Goal: Use online tool/utility: Utilize a website feature to perform a specific function

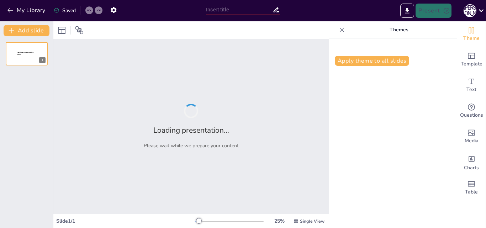
type input "Ауа райы құбылыстарының қазақша атаулары: Зерттеу мен талдау"
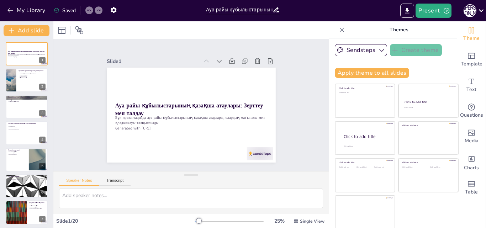
checkbox input "true"
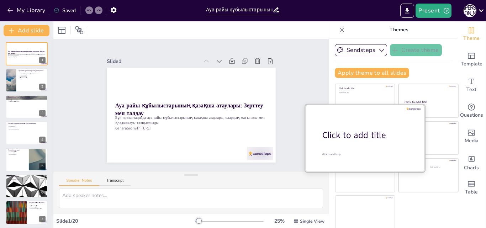
checkbox input "true"
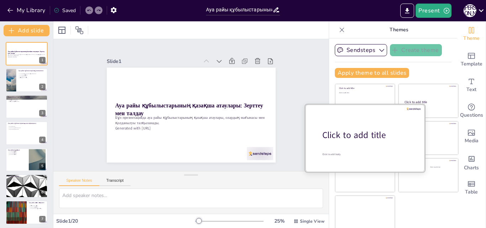
checkbox input "true"
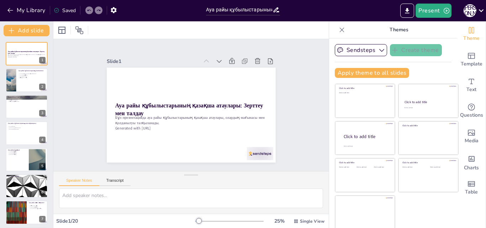
checkbox input "true"
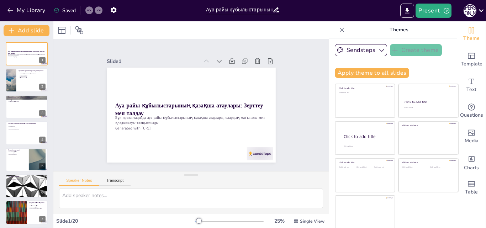
checkbox input "true"
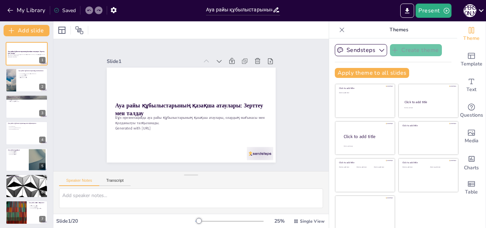
checkbox input "true"
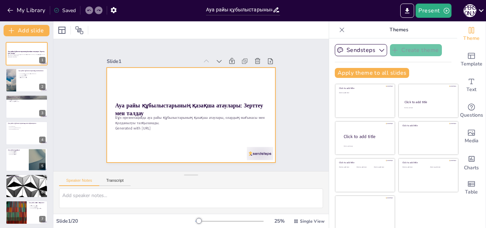
checkbox input "true"
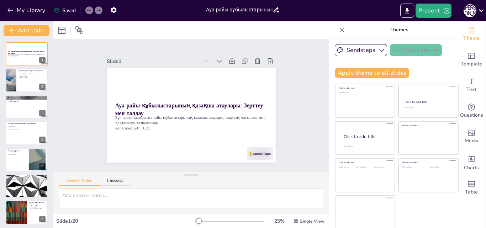
checkbox input "true"
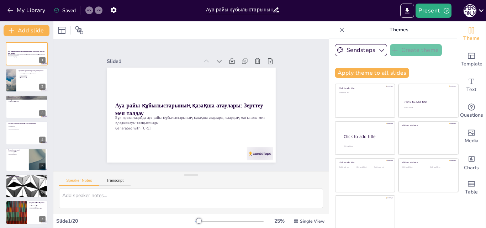
checkbox input "true"
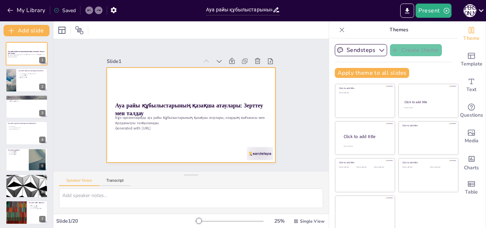
checkbox input "true"
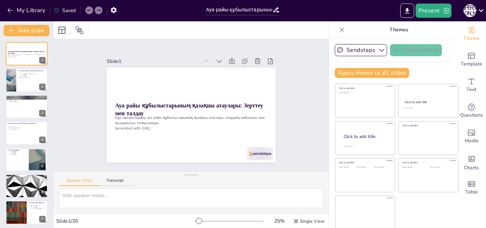
click at [72, 10] on div "Saved" at bounding box center [65, 10] width 22 height 7
click at [409, 11] on icon "Export to PowerPoint" at bounding box center [408, 10] width 4 height 5
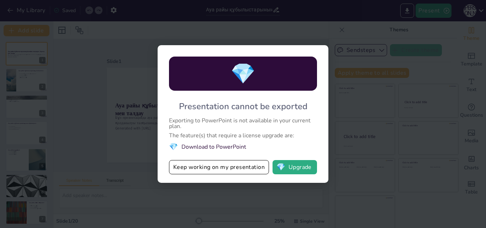
click at [374, 51] on div "💎 Presentation cannot be exported Exporting to PowerPoint is not available in y…" at bounding box center [243, 114] width 486 height 228
click at [233, 170] on button "Keep working on my presentation" at bounding box center [219, 167] width 100 height 14
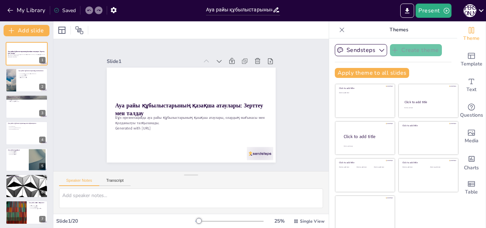
checkbox input "true"
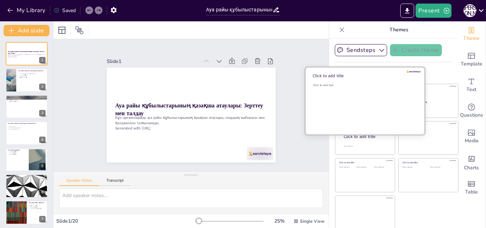
checkbox input "true"
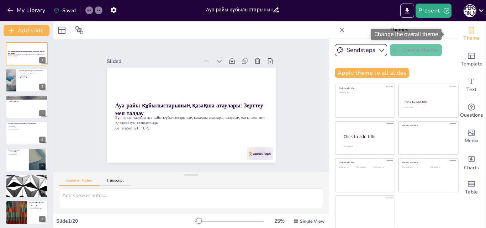
click at [458, 32] on div "Theme" at bounding box center [472, 34] width 28 height 26
checkbox input "true"
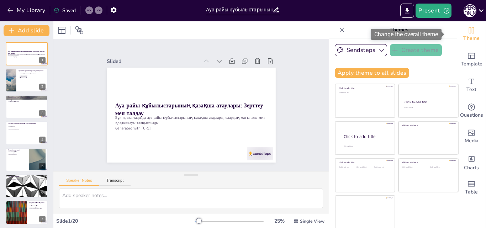
checkbox input "true"
click at [468, 30] on icon "Change the overall theme" at bounding box center [472, 30] width 9 height 9
checkbox input "true"
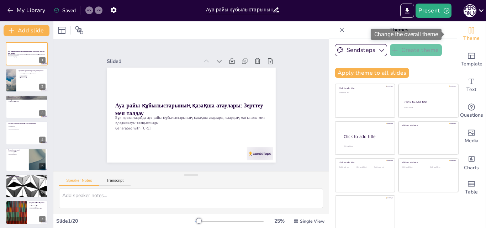
checkbox input "true"
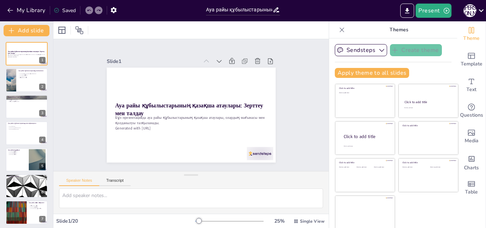
checkbox input "true"
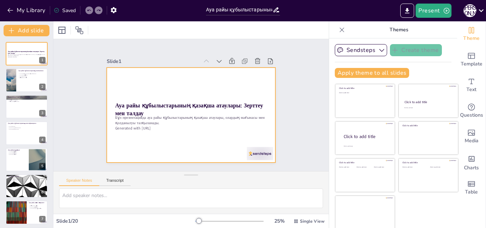
checkbox input "true"
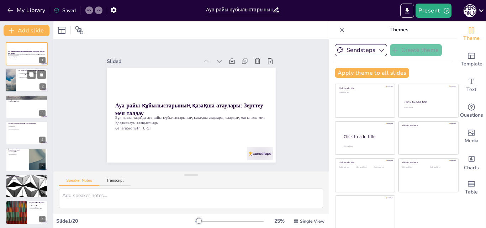
checkbox input "true"
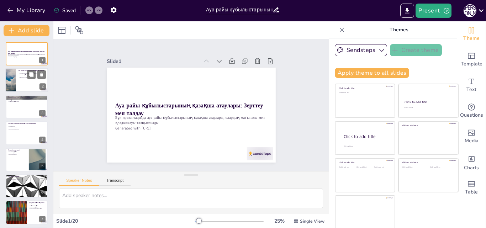
click at [26, 80] on div at bounding box center [26, 80] width 43 height 24
checkbox input "true"
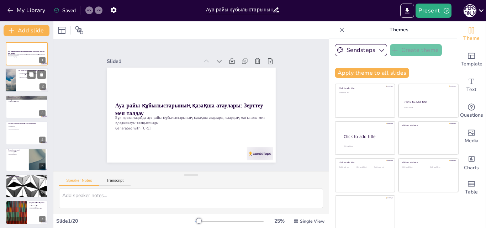
checkbox input "true"
type textarea "Lor ipsu dolorsitametco adipiscing elitse doeiusmodt incididunt utlab etd magna…"
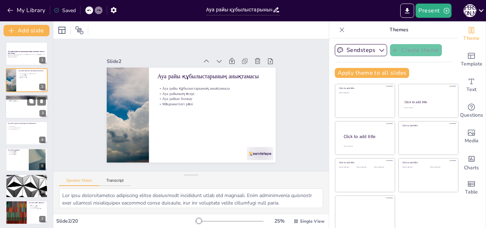
checkbox input "true"
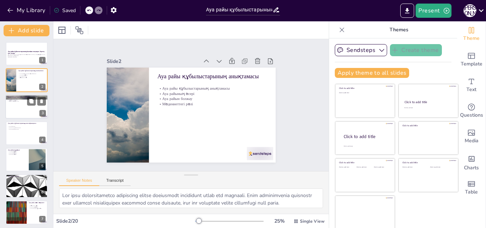
checkbox input "true"
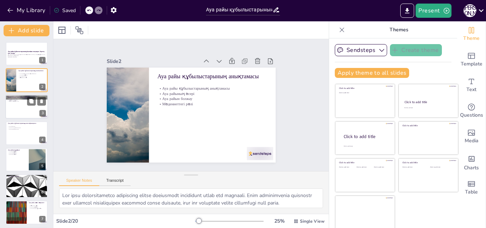
checkbox input "true"
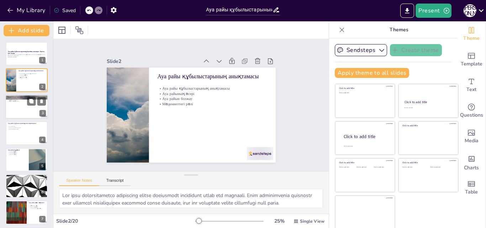
click at [18, 108] on div at bounding box center [26, 107] width 43 height 24
checkbox input "true"
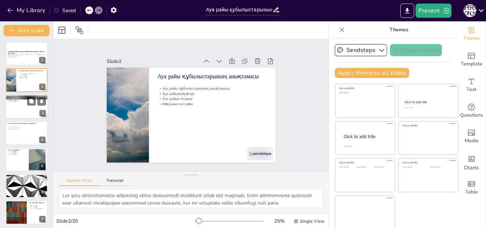
checkbox input "true"
type textarea "Қазақ тілінде ауа райы терминдері өте бай. Бұл терминдер халықтың табиғатпен ба…"
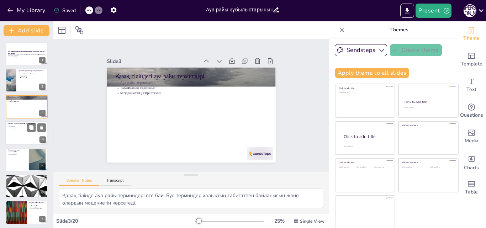
checkbox input "true"
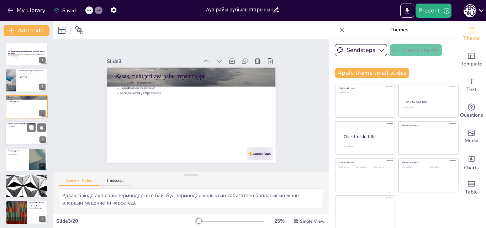
checkbox input "true"
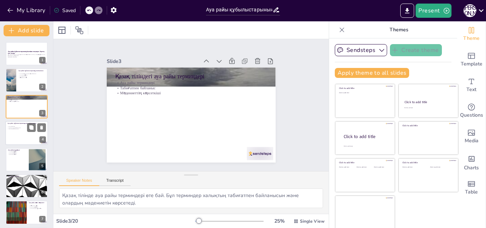
checkbox input "true"
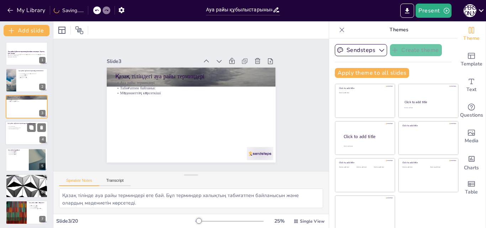
click at [16, 132] on div at bounding box center [26, 133] width 43 height 24
checkbox input "true"
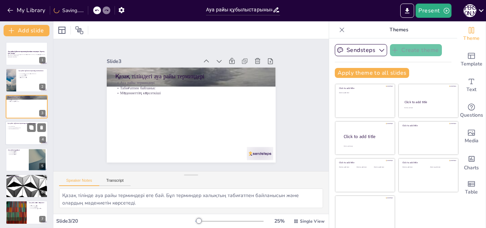
checkbox input "true"
type textarea "Ауа райы құбылыстарының классификациясы олардың метеорологиялық, климаттық және…"
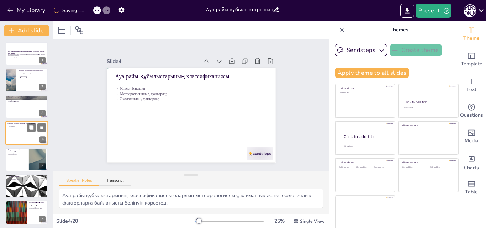
scroll to position [1, 0]
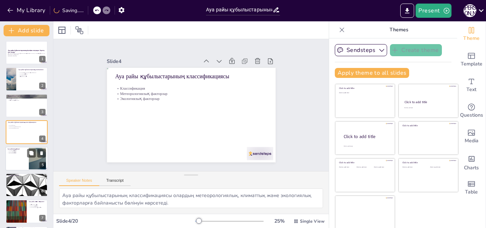
checkbox input "true"
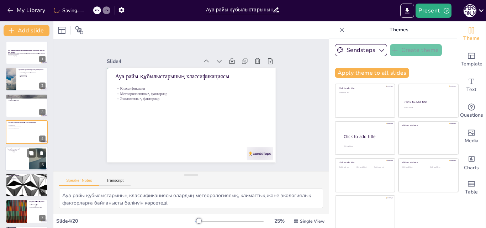
checkbox input "true"
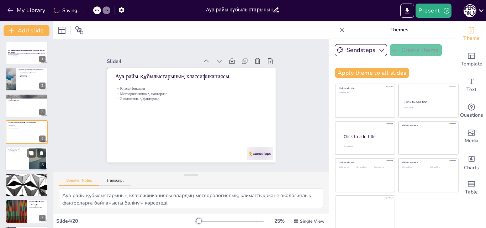
click at [15, 159] on div at bounding box center [26, 159] width 43 height 24
checkbox input "true"
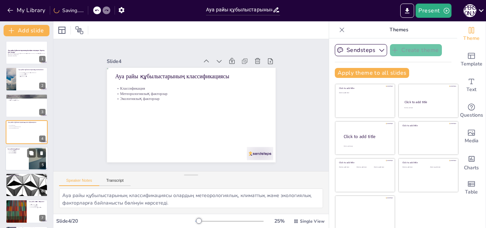
checkbox input "true"
type textarea "Ауа райы адамның өміріне, ауыл шаруашылығына және экономикаға үлкен әсер етеді.…"
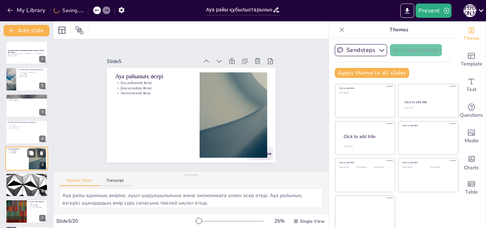
scroll to position [27, 0]
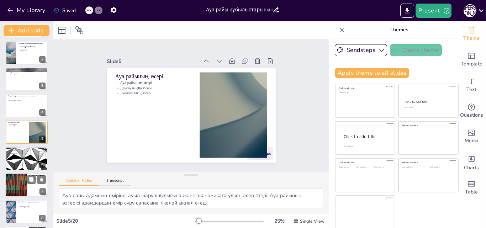
checkbox input "true"
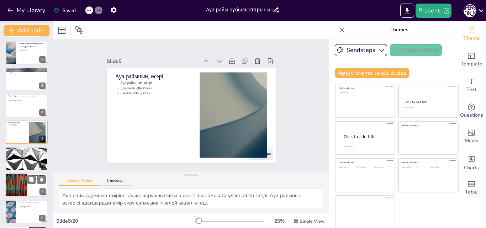
checkbox input "true"
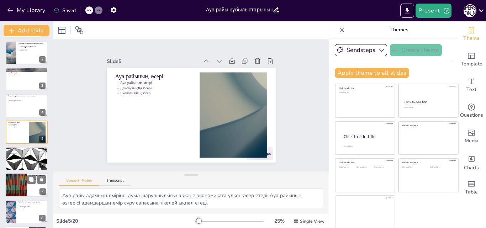
click at [14, 183] on div at bounding box center [16, 185] width 43 height 24
checkbox input "true"
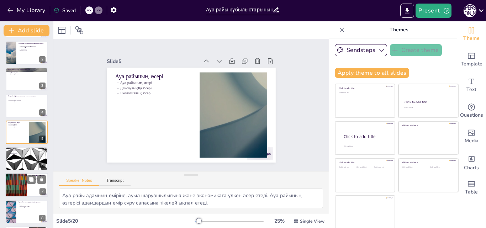
checkbox input "true"
type textarea "Ауа райы құбылыстарының зерттелуі ғылыми зерттеулер мен білім беру бағдарламала…"
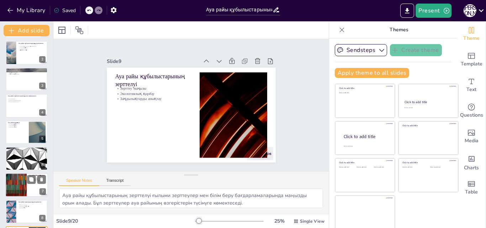
scroll to position [134, 0]
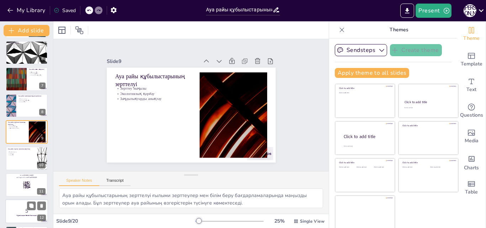
checkbox input "true"
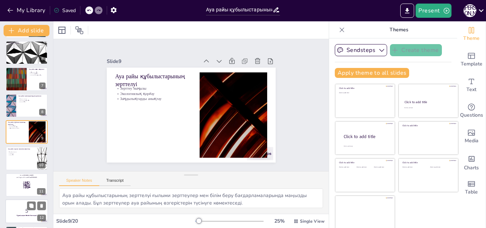
checkbox input "true"
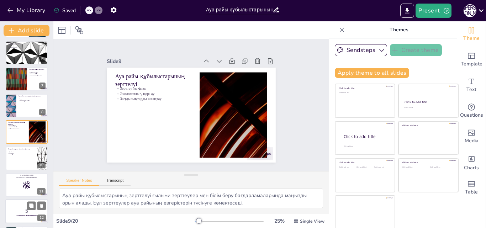
click at [15, 204] on div at bounding box center [26, 211] width 43 height 24
checkbox input "true"
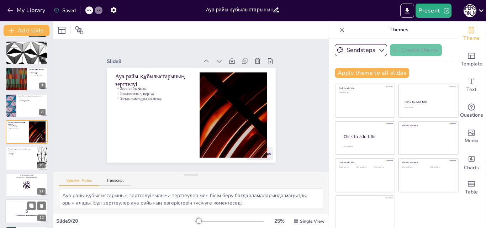
checkbox input "true"
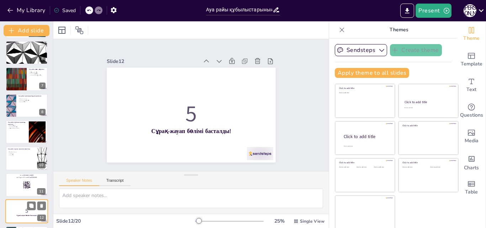
scroll to position [213, 0]
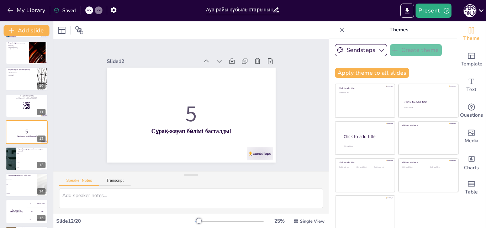
checkbox input "true"
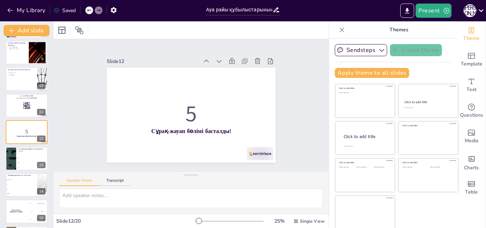
checkbox input "true"
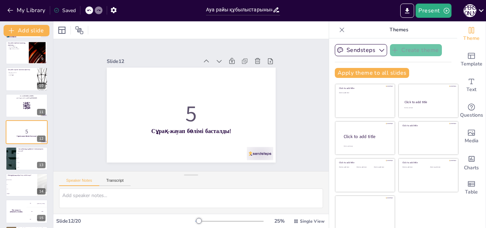
checkbox input "true"
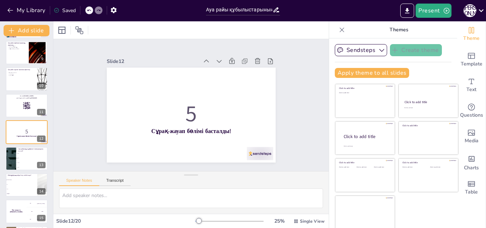
checkbox input "true"
click at [25, 188] on li "Ауа" at bounding box center [21, 189] width 32 height 5
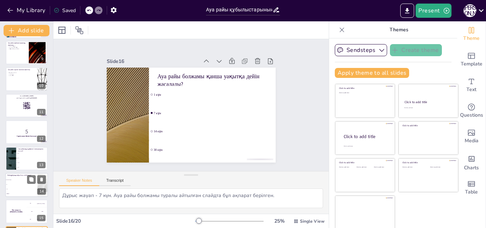
scroll to position [319, 0]
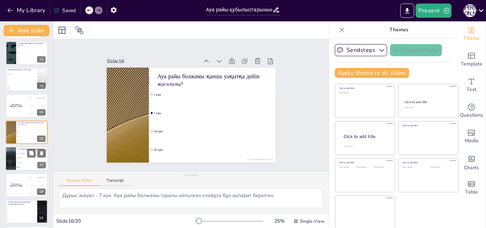
click at [26, 166] on li "Барлығы" at bounding box center [32, 168] width 32 height 5
click at [26, 173] on div "The winner is [PERSON_NAME]" at bounding box center [16, 185] width 21 height 24
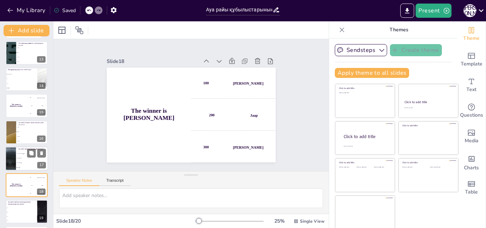
scroll to position [346, 0]
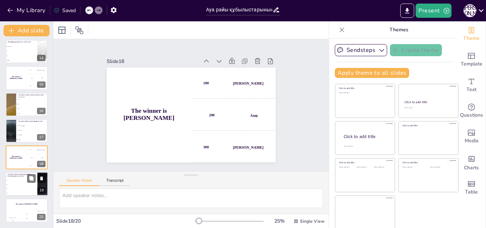
click at [26, 188] on span "150" at bounding box center [21, 188] width 31 height 1
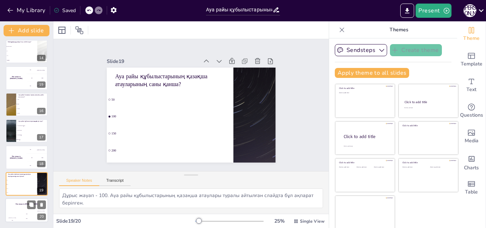
click at [31, 217] on div "200" at bounding box center [27, 219] width 14 height 8
